Goal: Information Seeking & Learning: Learn about a topic

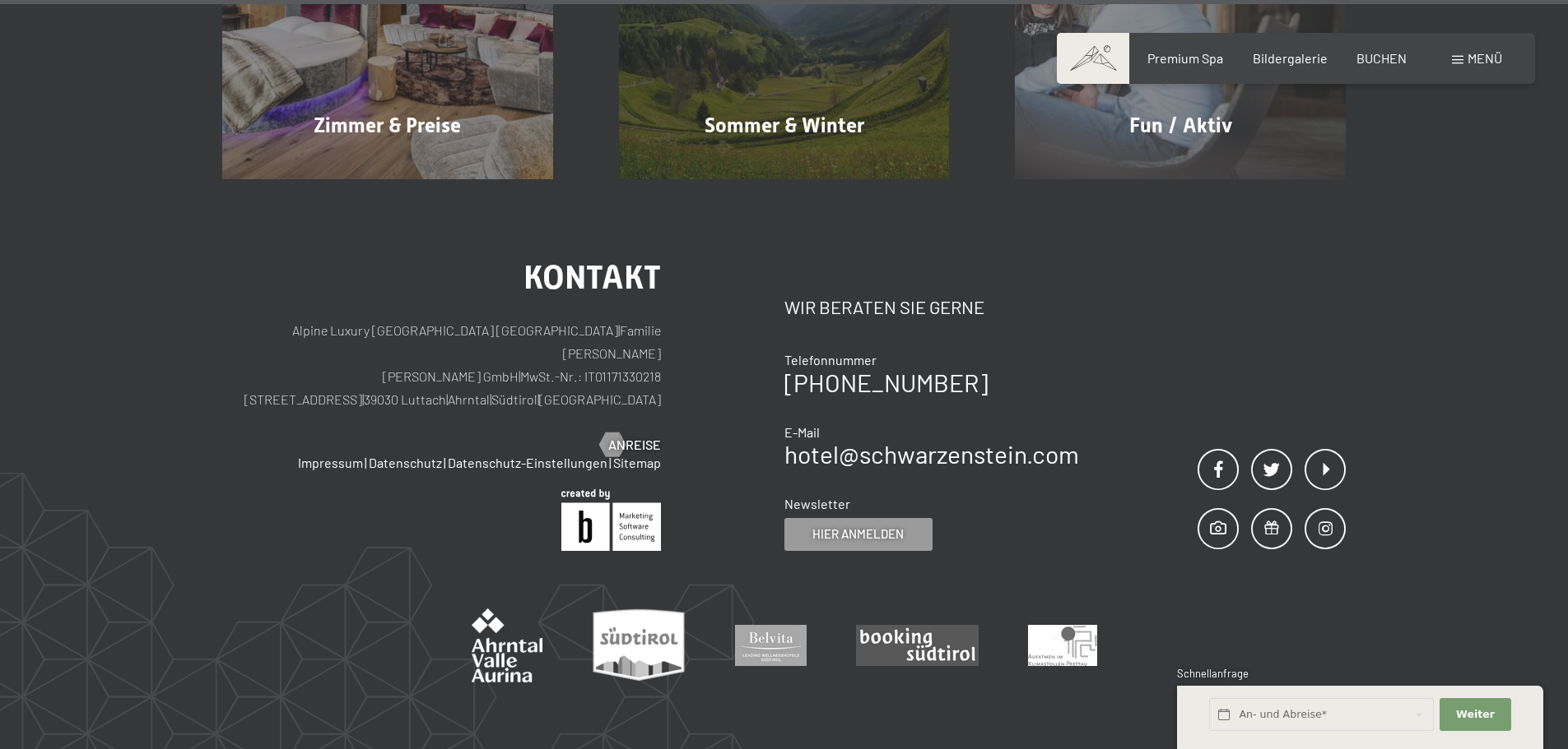
scroll to position [8381, 0]
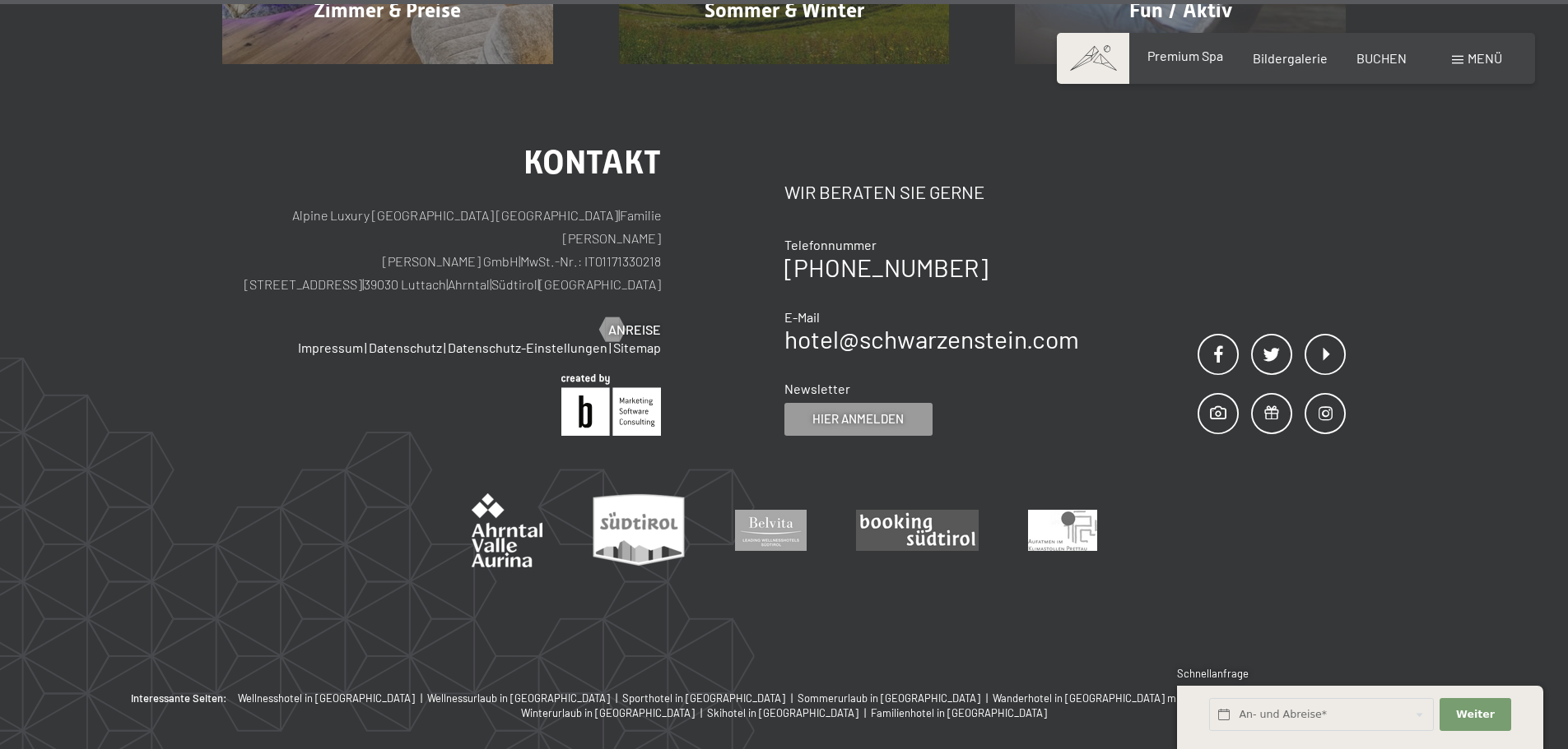
click at [1189, 61] on span "Premium Spa" at bounding box center [1185, 55] width 76 height 16
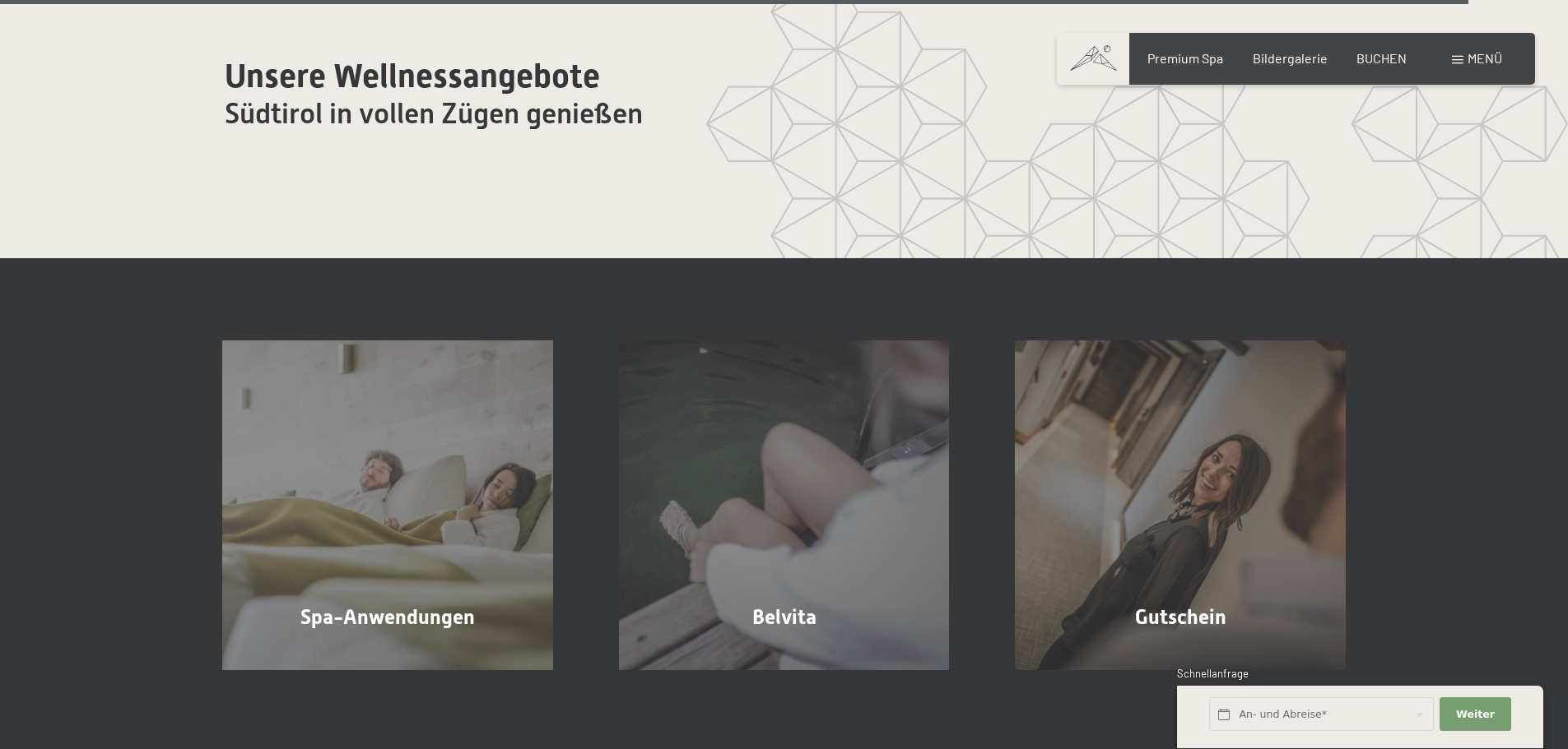
scroll to position [9872, 0]
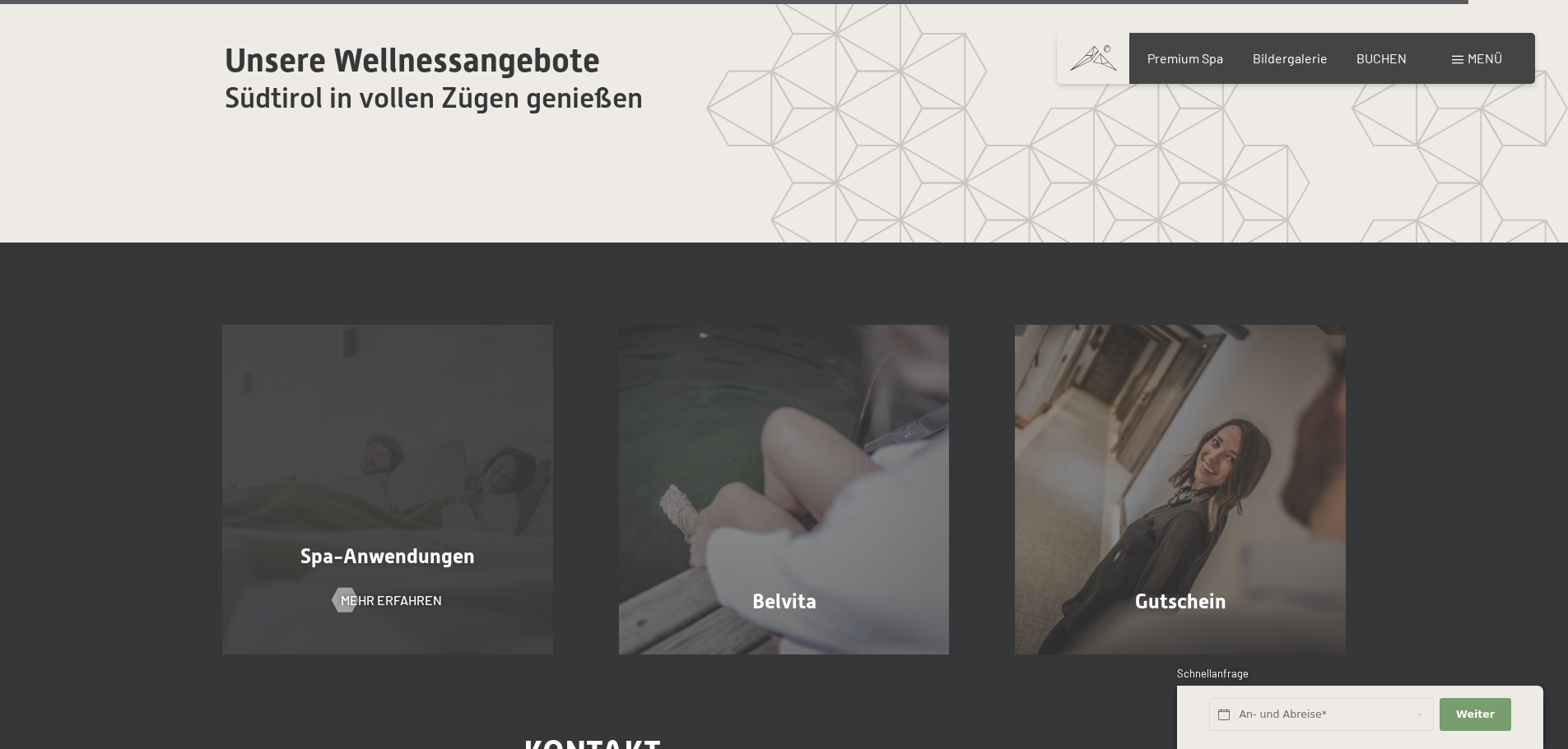
click at [487, 521] on div "Spa-Anwendungen Mehr erfahren" at bounding box center [388, 490] width 397 height 330
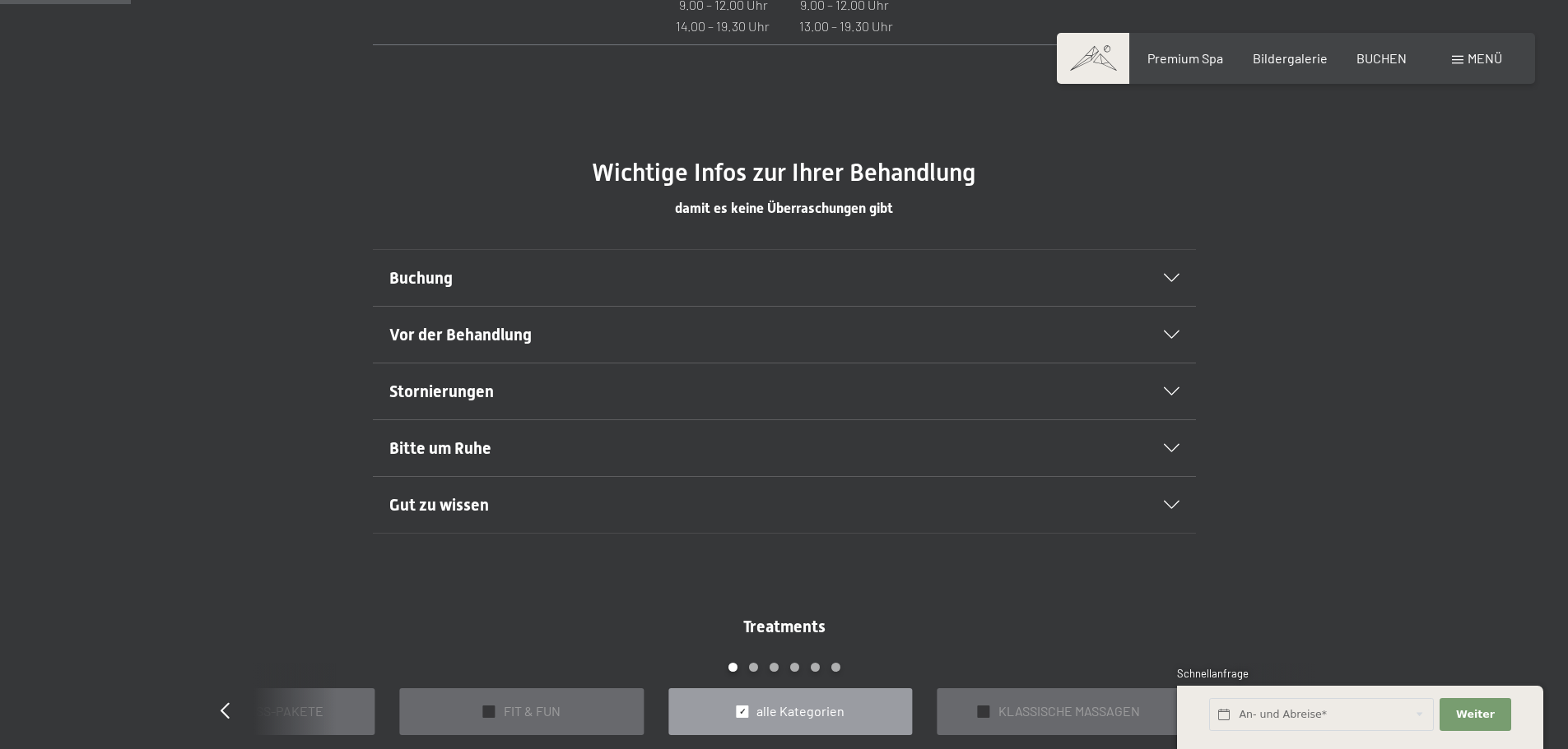
scroll to position [1097, 0]
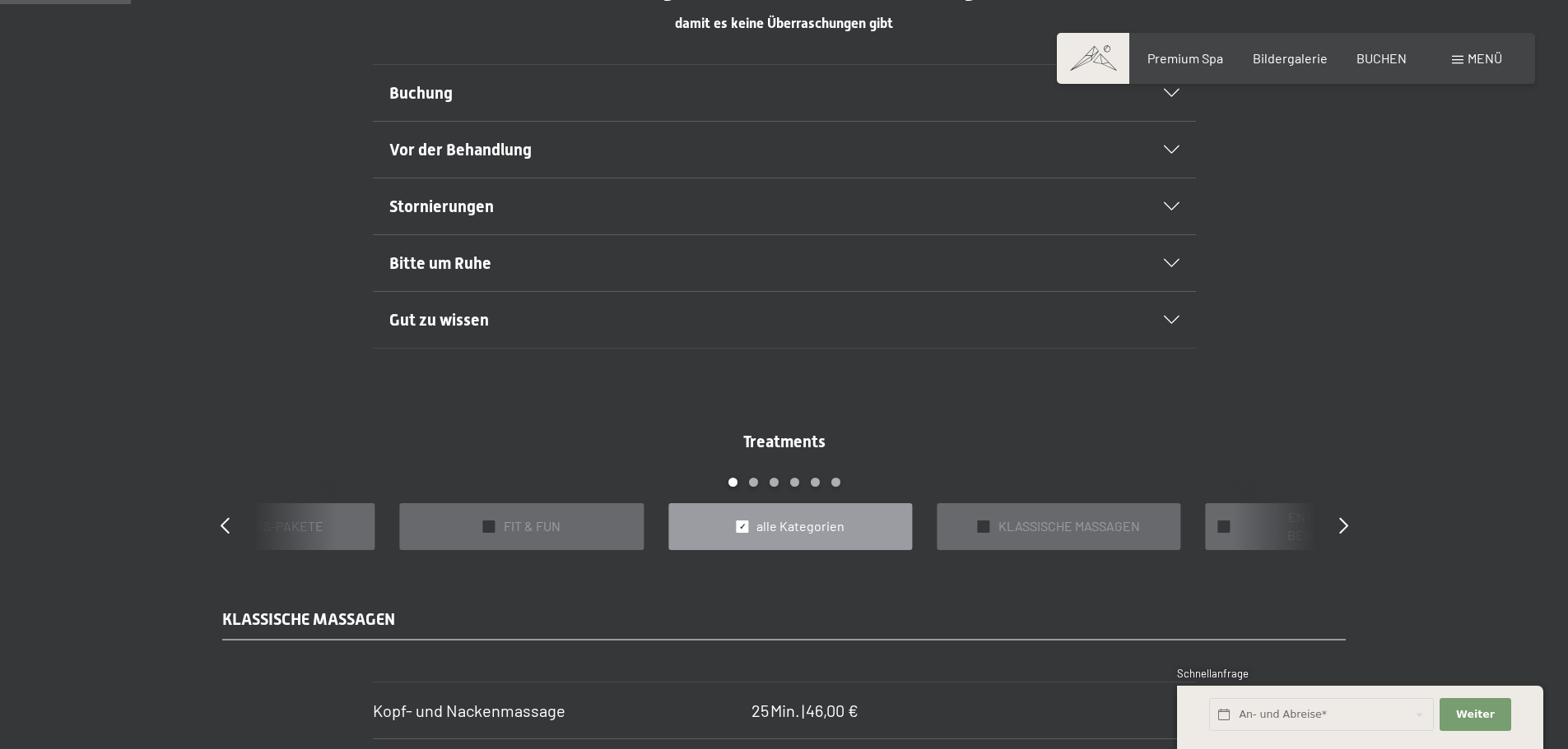
click at [1177, 314] on div "Gut zu wissen" at bounding box center [784, 321] width 790 height 56
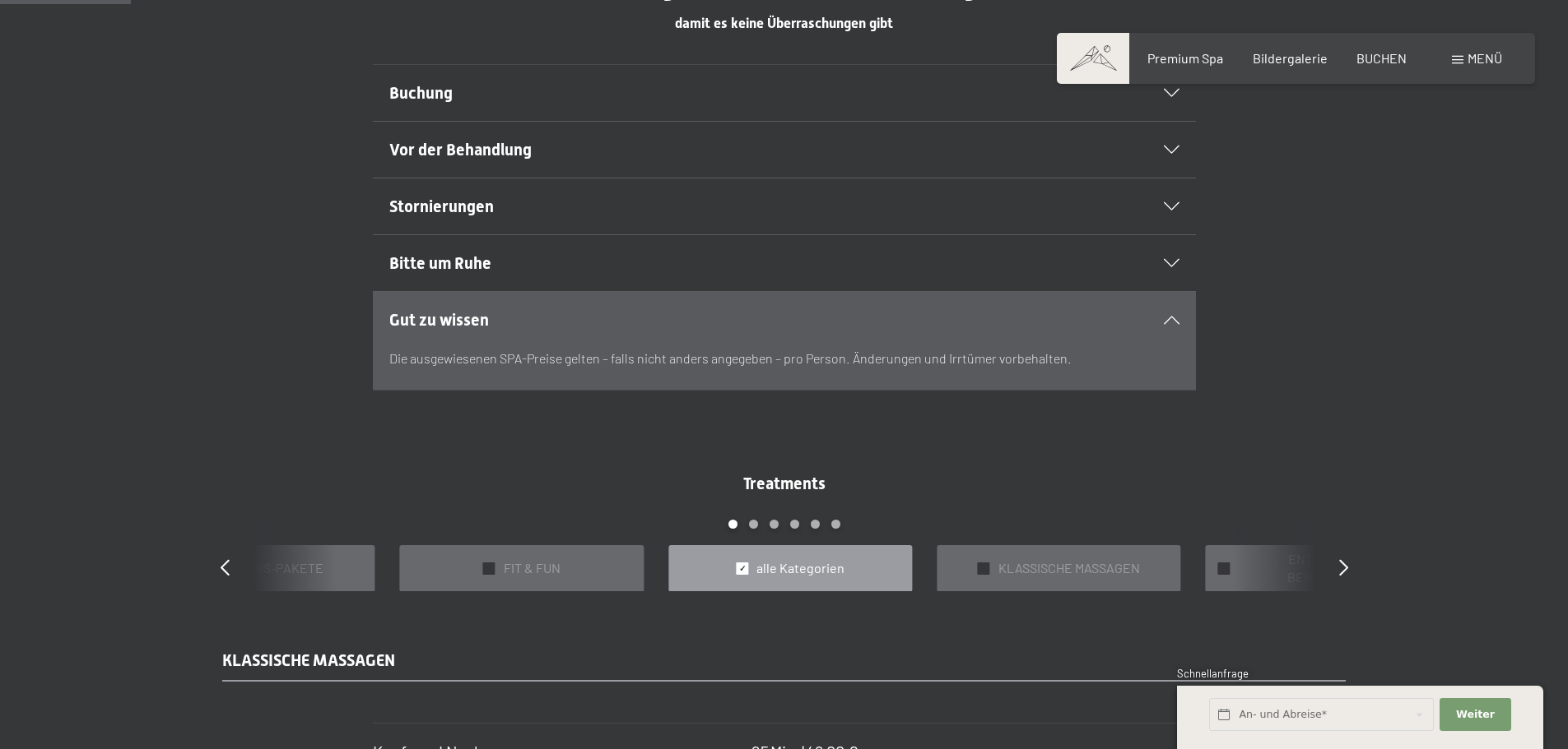
click at [805, 570] on span "alle Kategorien" at bounding box center [800, 568] width 88 height 18
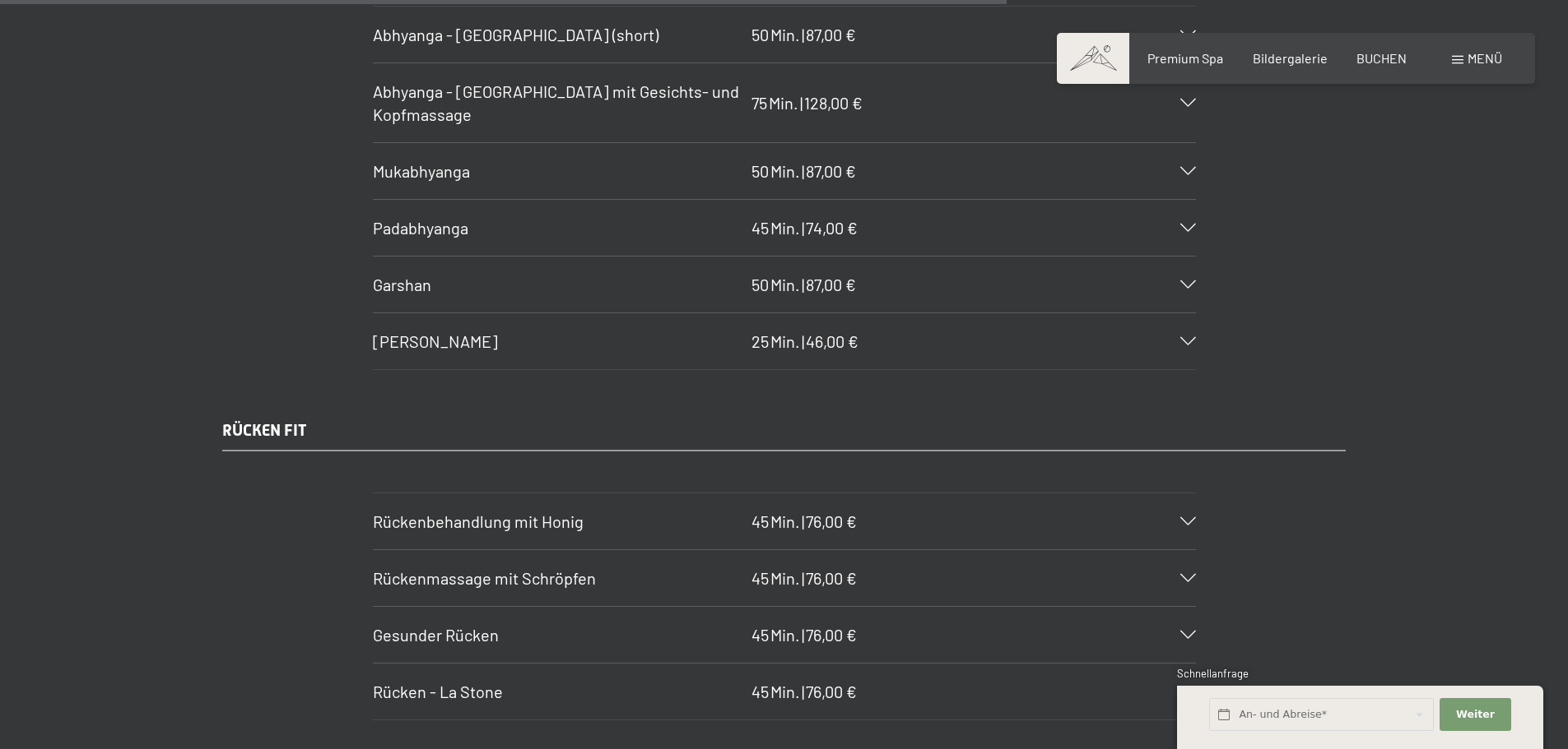
scroll to position [8500, 0]
